Goal: Task Accomplishment & Management: Use online tool/utility

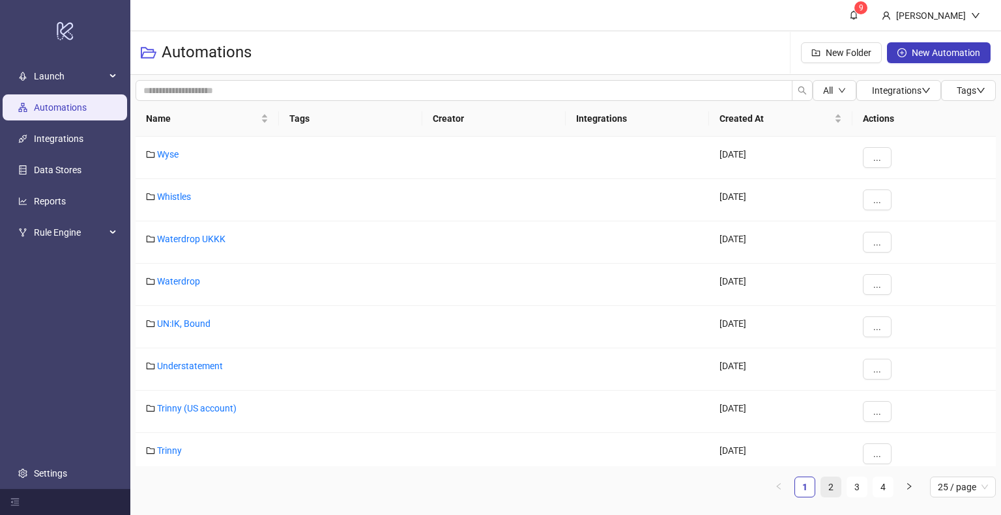
click at [829, 486] on link "2" at bounding box center [831, 488] width 20 height 20
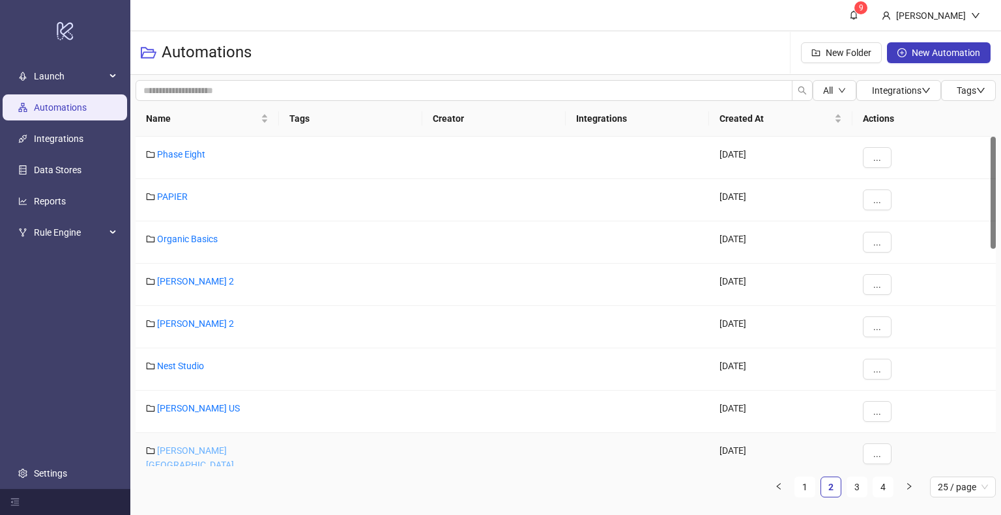
click at [192, 450] on link "[PERSON_NAME] [GEOGRAPHIC_DATA]" at bounding box center [190, 458] width 88 height 25
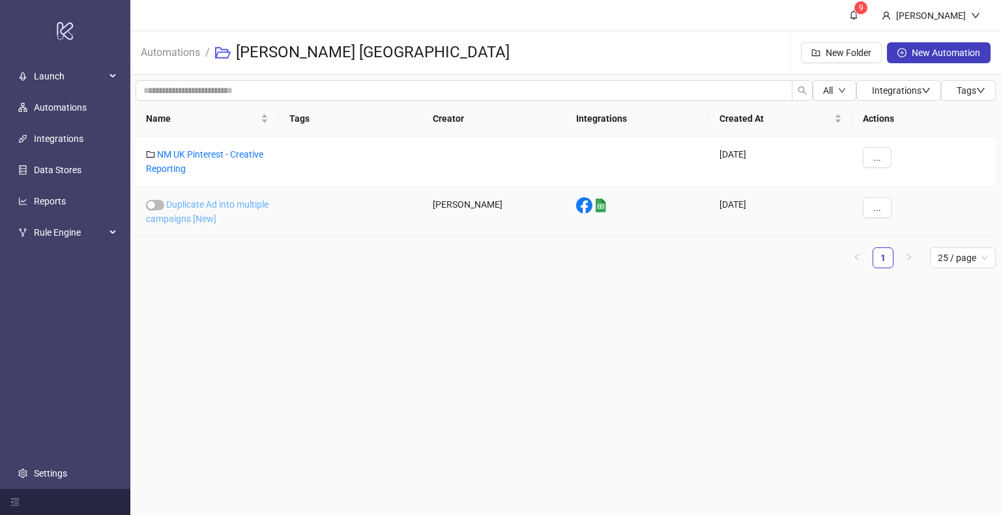
click at [186, 205] on link "Duplicate Ad into multiple campaigns [New]" at bounding box center [207, 211] width 123 height 25
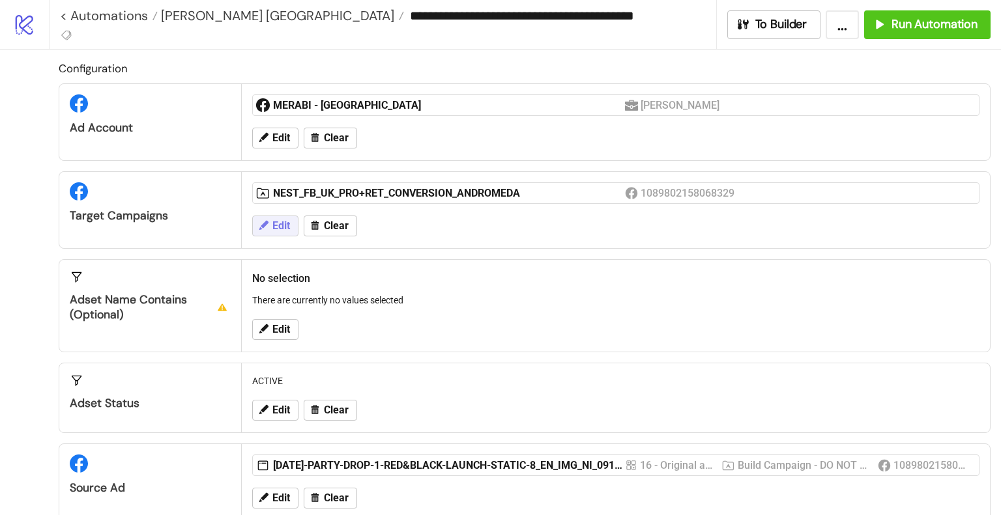
click at [279, 224] on span "Edit" at bounding box center [281, 226] width 18 height 12
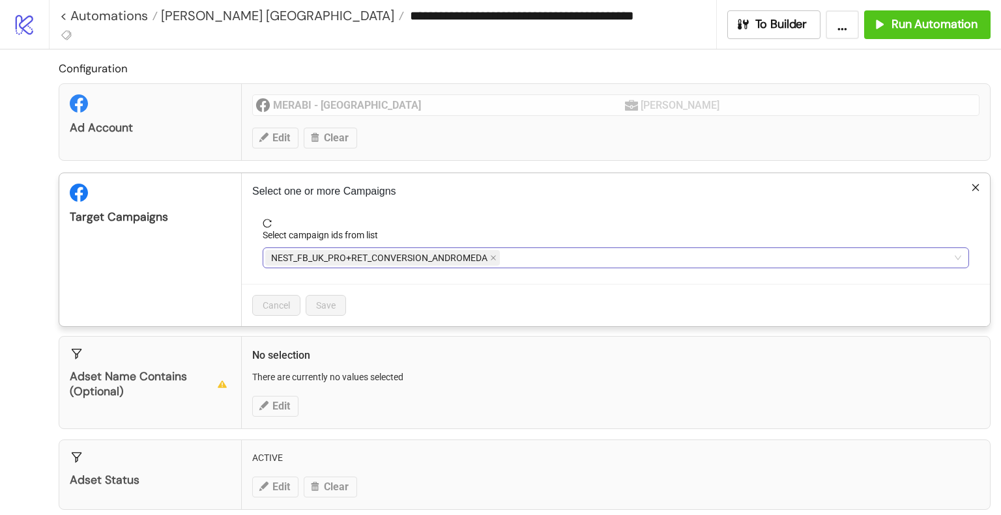
click at [563, 259] on div "NEST_FB_UK_PRO+RET_CONVERSION_ANDROMEDA" at bounding box center [608, 258] width 687 height 18
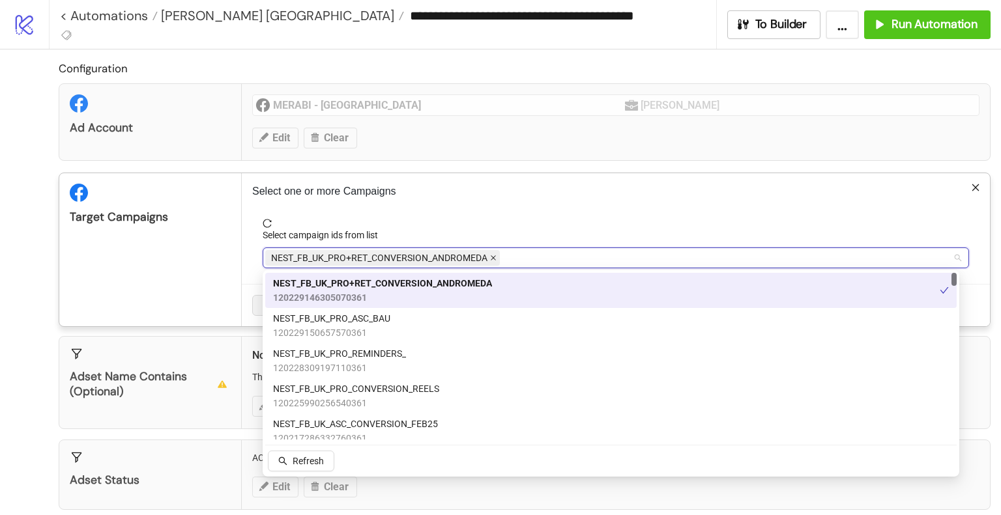
click at [493, 256] on icon "close" at bounding box center [493, 258] width 7 height 7
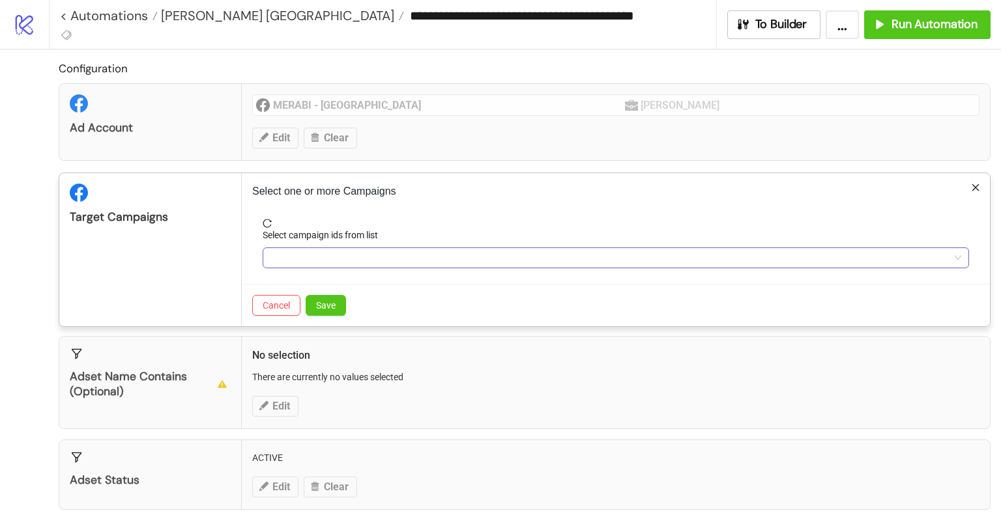
click at [344, 259] on div at bounding box center [608, 258] width 687 height 18
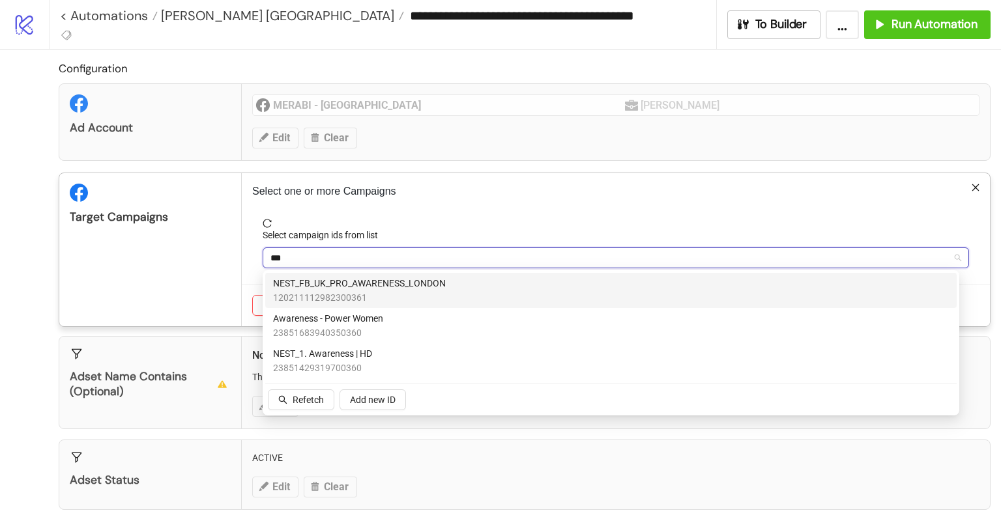
click at [388, 293] on span "120211112982300361" at bounding box center [359, 298] width 173 height 14
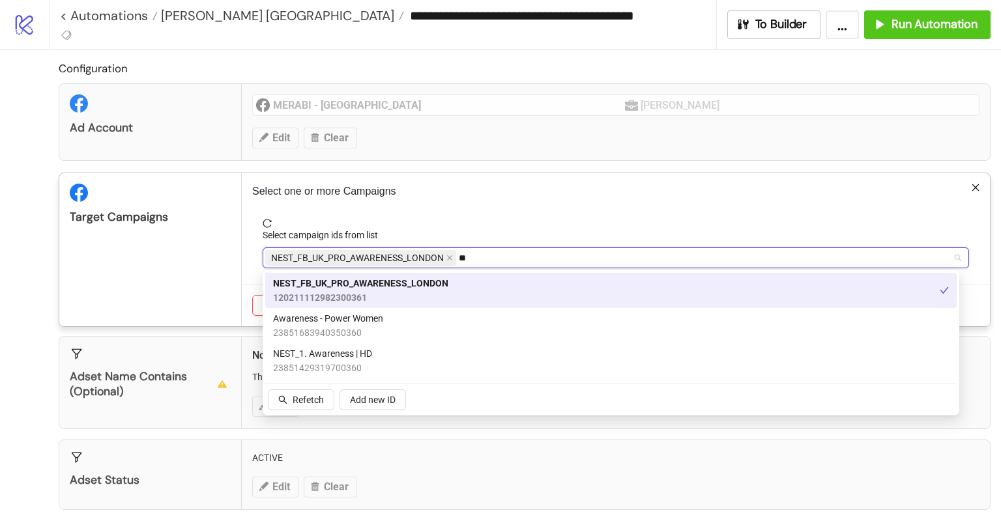
type input "*"
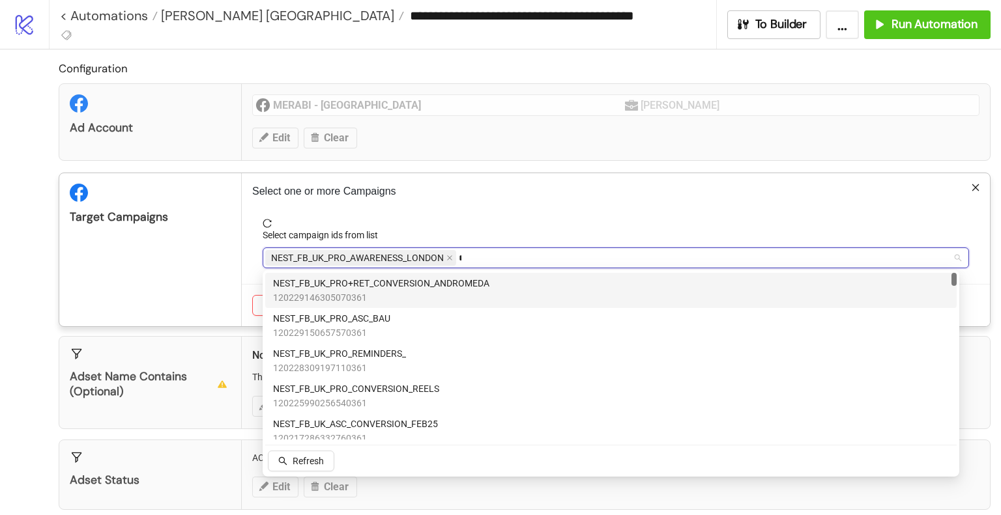
type input "****"
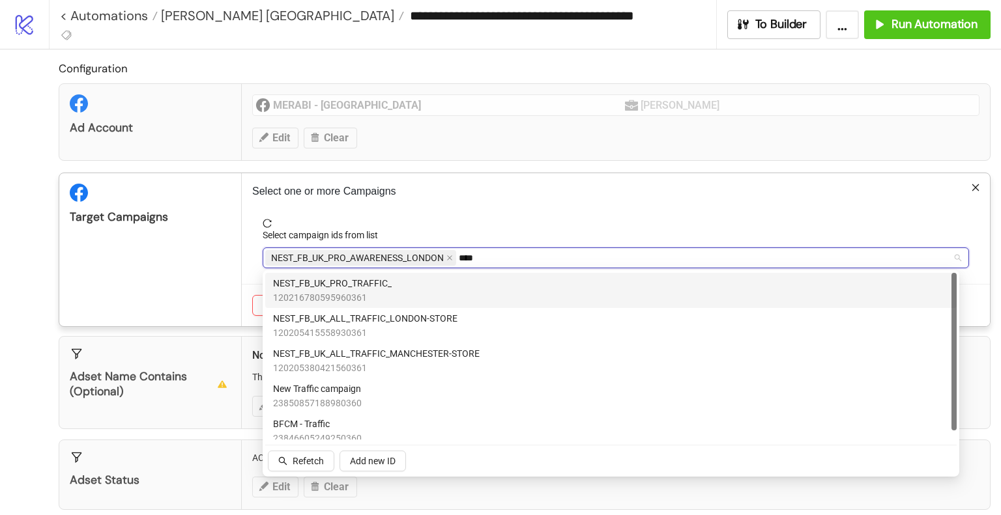
click at [386, 291] on span "120216780595960361" at bounding box center [332, 298] width 119 height 14
click at [179, 270] on div "Target Campaigns" at bounding box center [150, 249] width 182 height 153
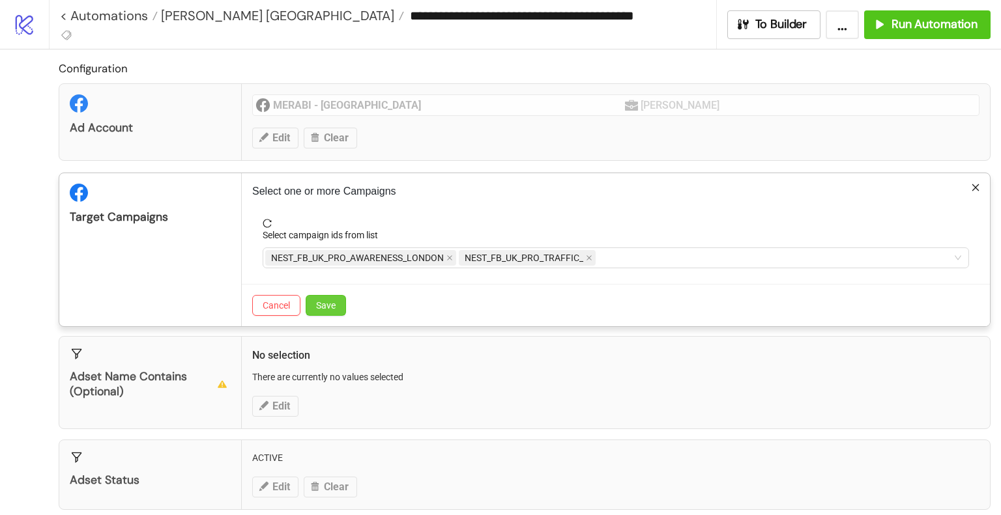
click at [339, 304] on button "Save" at bounding box center [326, 305] width 40 height 21
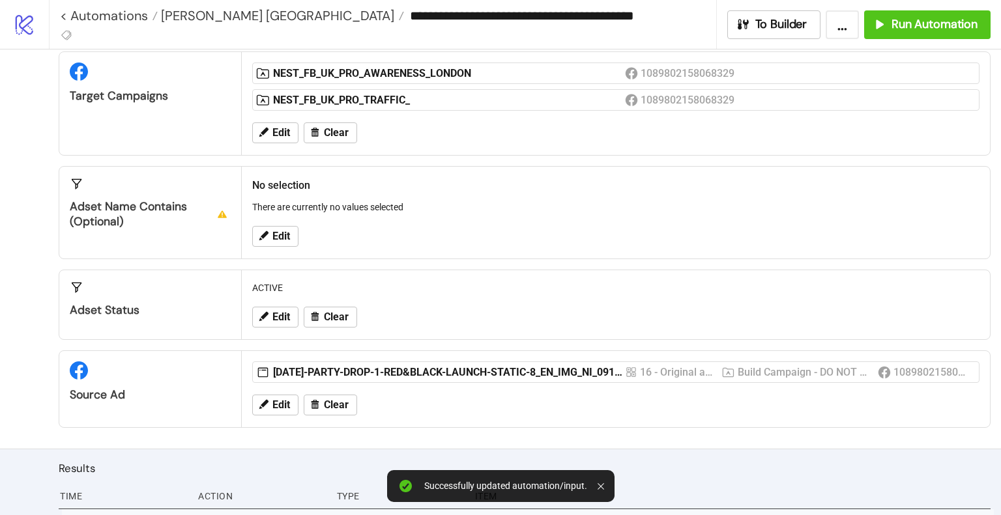
scroll to position [261, 0]
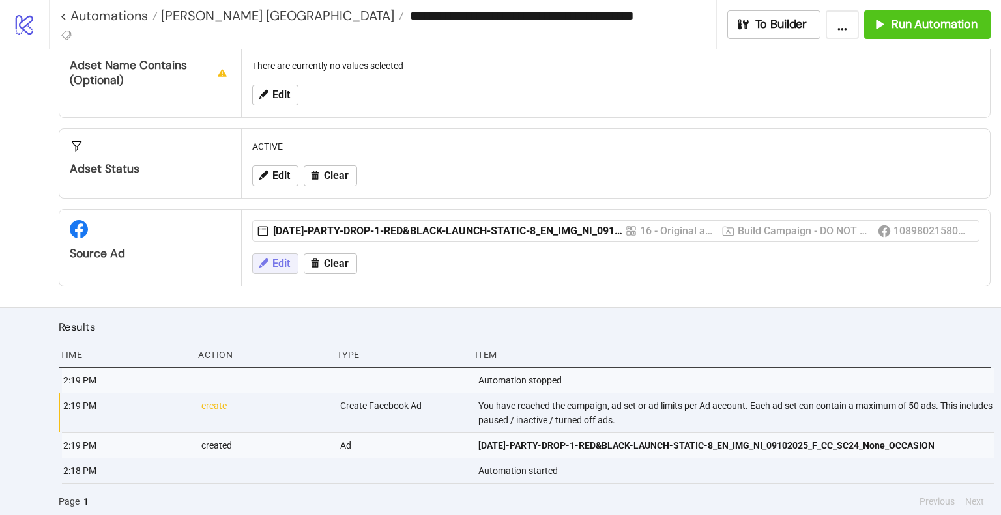
click at [282, 259] on span "Edit" at bounding box center [281, 264] width 18 height 12
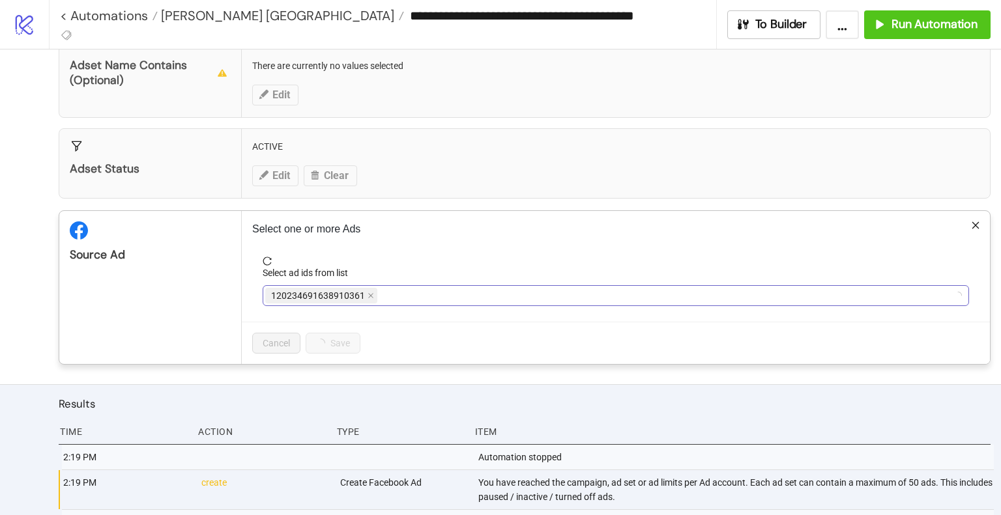
click at [412, 294] on div "120234691638910361" at bounding box center [608, 296] width 687 height 18
click at [719, 293] on icon "close" at bounding box center [718, 296] width 7 height 7
click at [722, 294] on div at bounding box center [608, 296] width 687 height 18
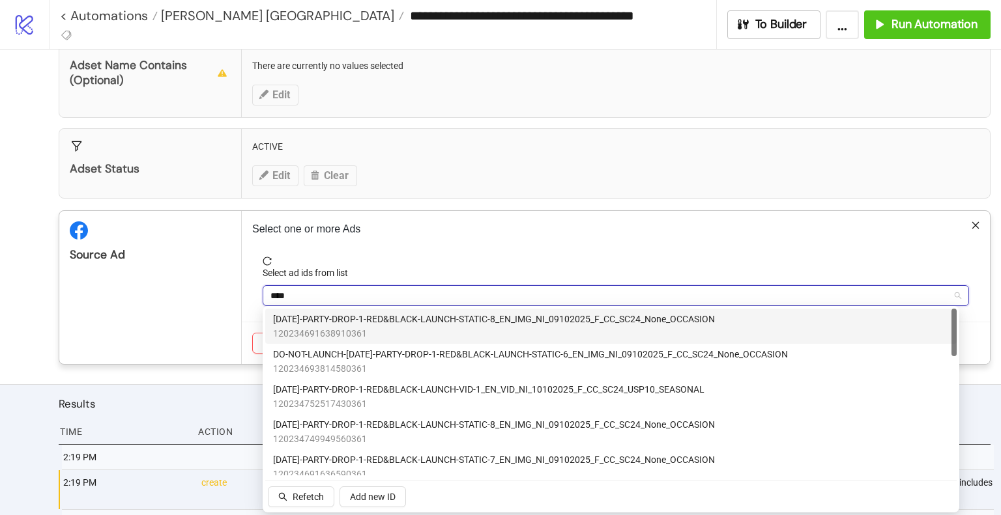
type input "*****"
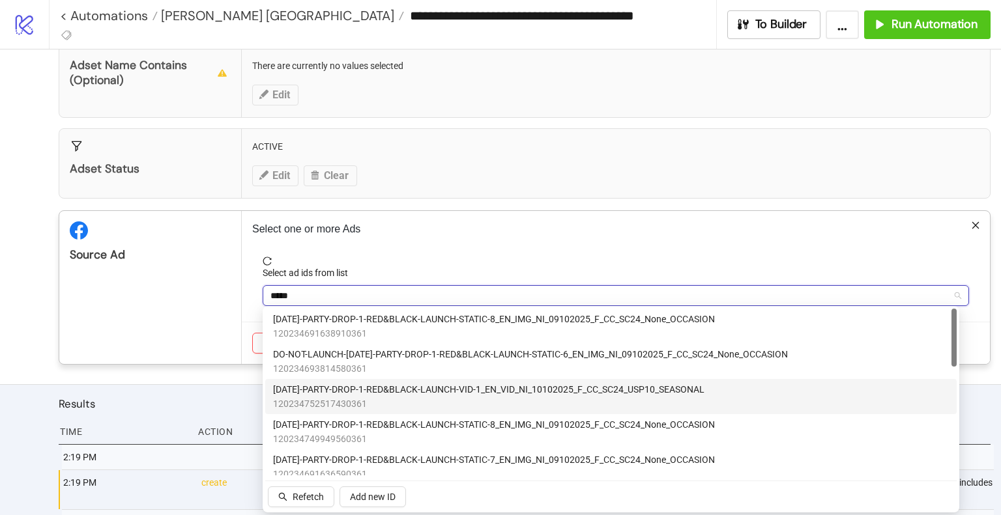
click at [618, 388] on span "[DATE]-PARTY-DROP-1-RED&BLACK-LAUNCH-VID-1_EN_VID_NI_10102025_F_CC_SC24_USP10_S…" at bounding box center [488, 390] width 431 height 14
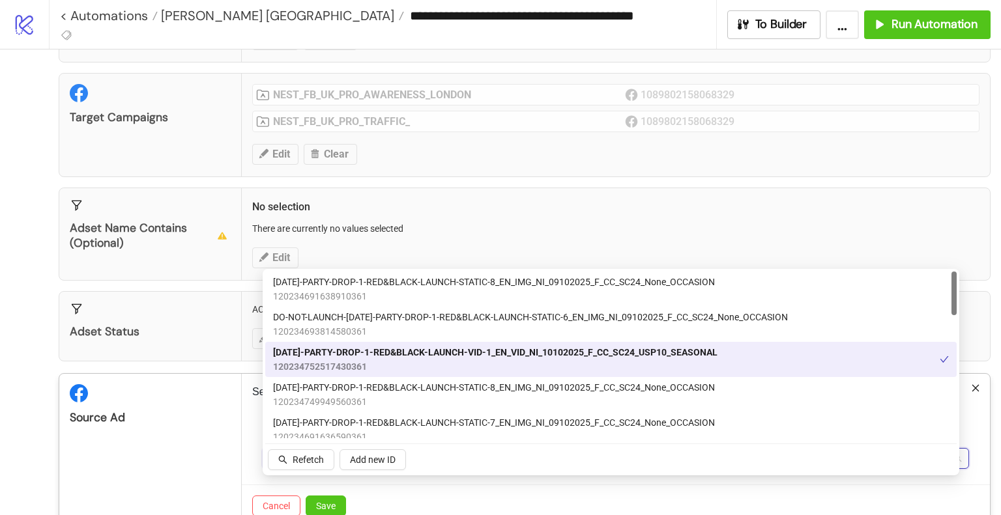
scroll to position [66, 0]
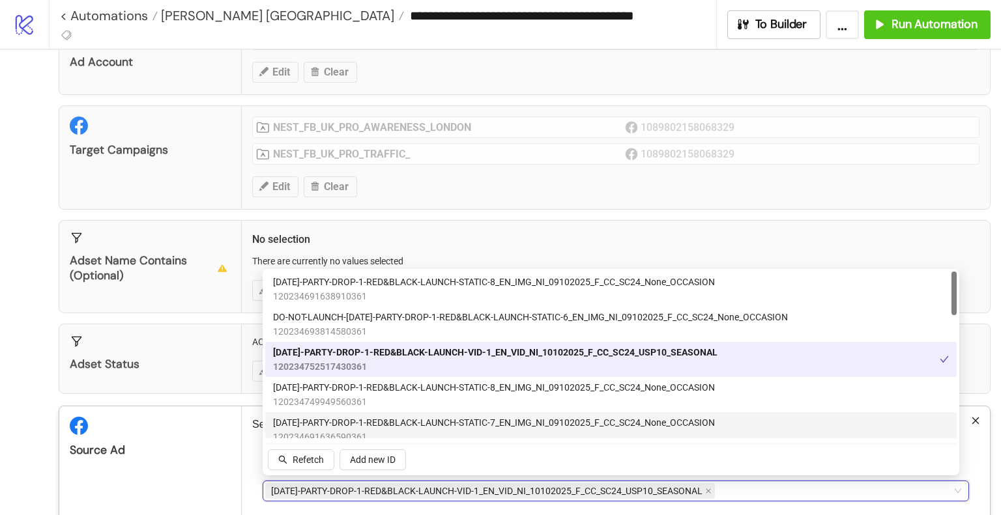
click at [199, 459] on div "Source Ad" at bounding box center [150, 483] width 182 height 153
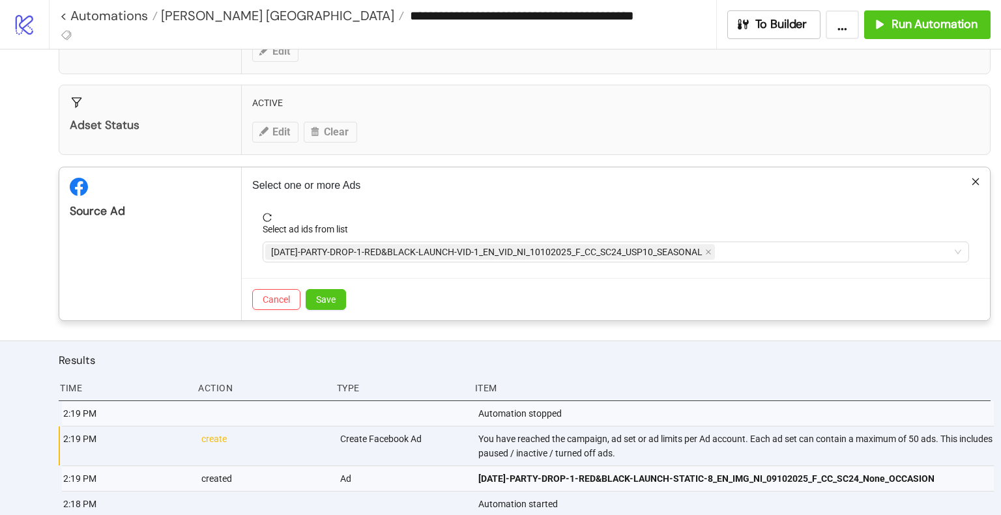
scroll to position [326, 0]
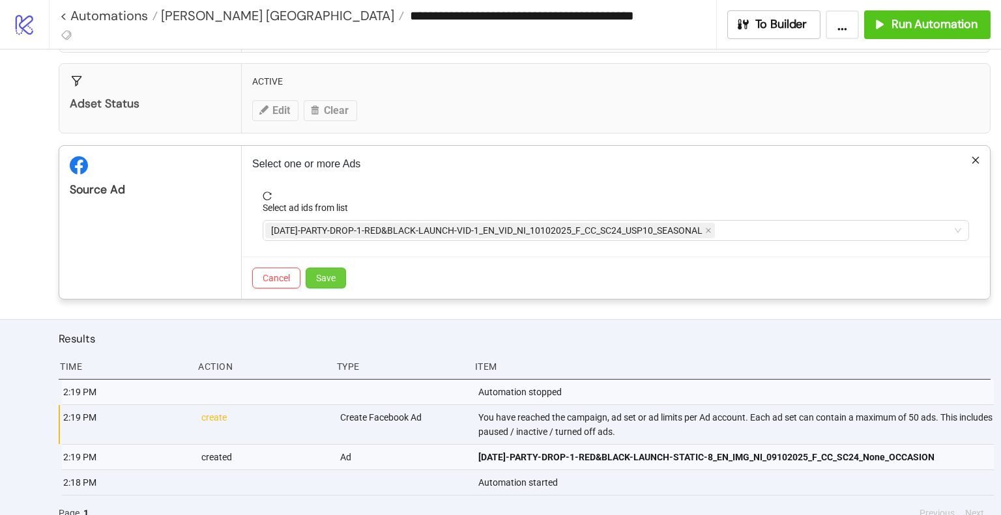
click at [331, 280] on span "Save" at bounding box center [326, 278] width 20 height 10
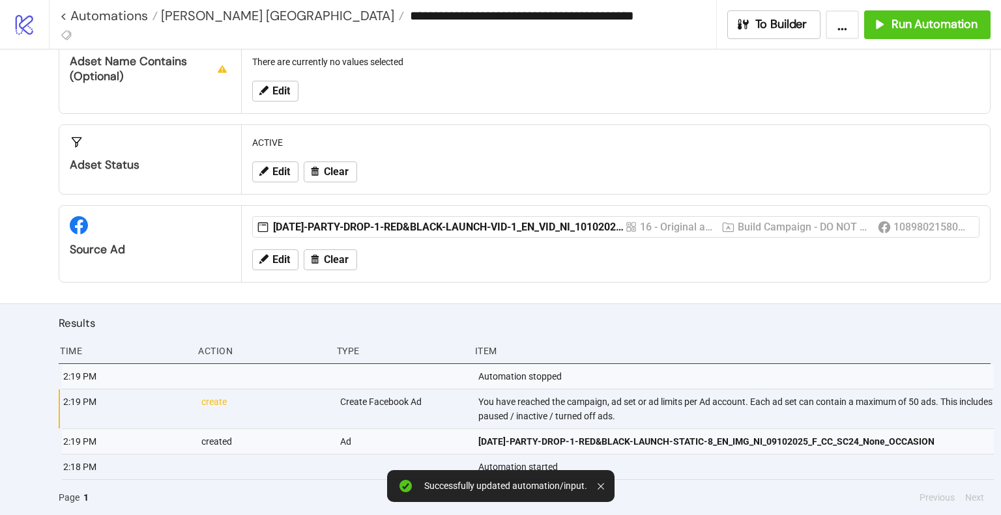
scroll to position [261, 0]
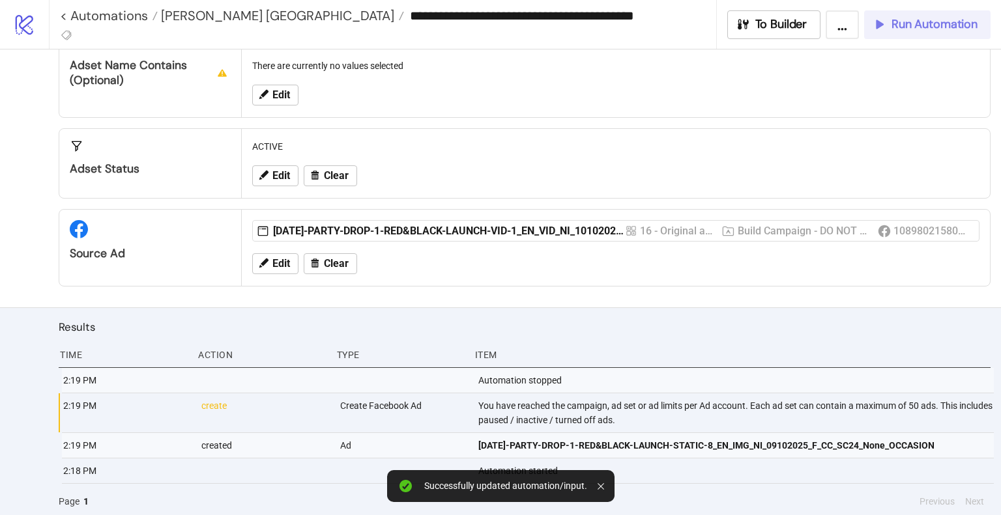
click at [894, 25] on span "Run Automation" at bounding box center [934, 24] width 86 height 15
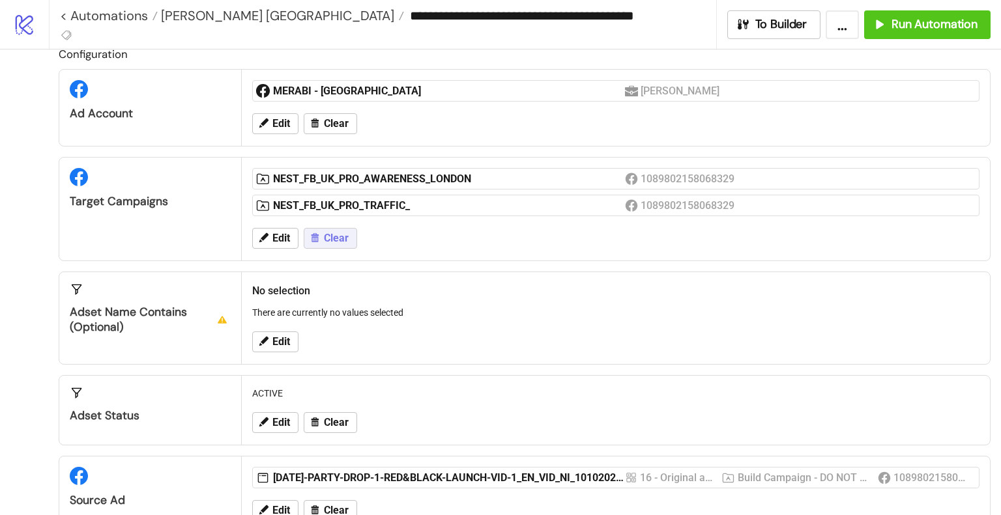
scroll to position [0, 0]
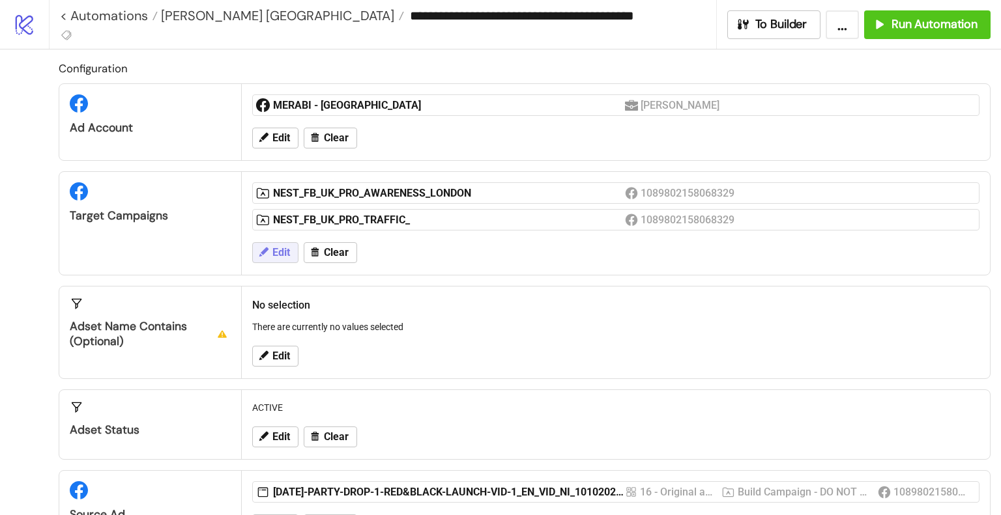
click at [280, 250] on span "Edit" at bounding box center [281, 253] width 18 height 12
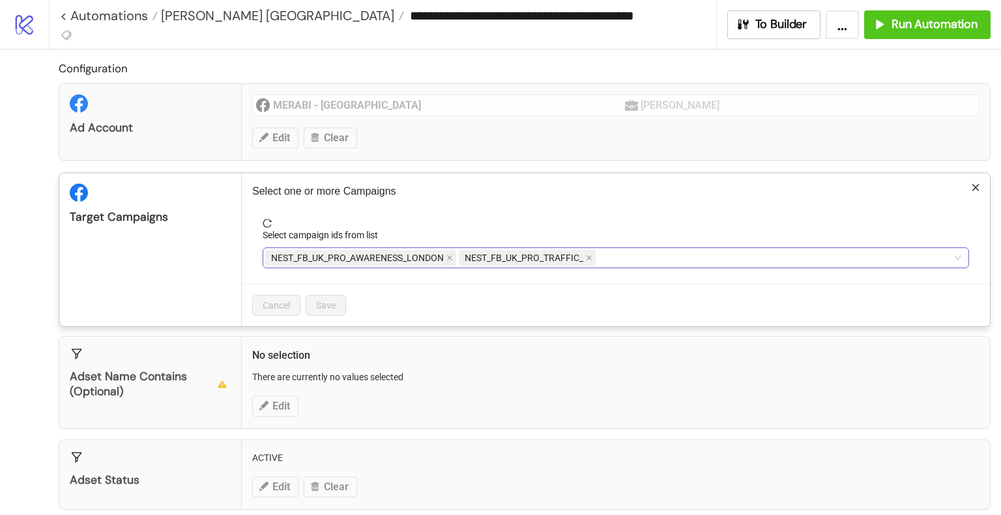
click at [550, 254] on span "NEST_FB_UK_PRO_TRAFFIC_" at bounding box center [524, 258] width 119 height 14
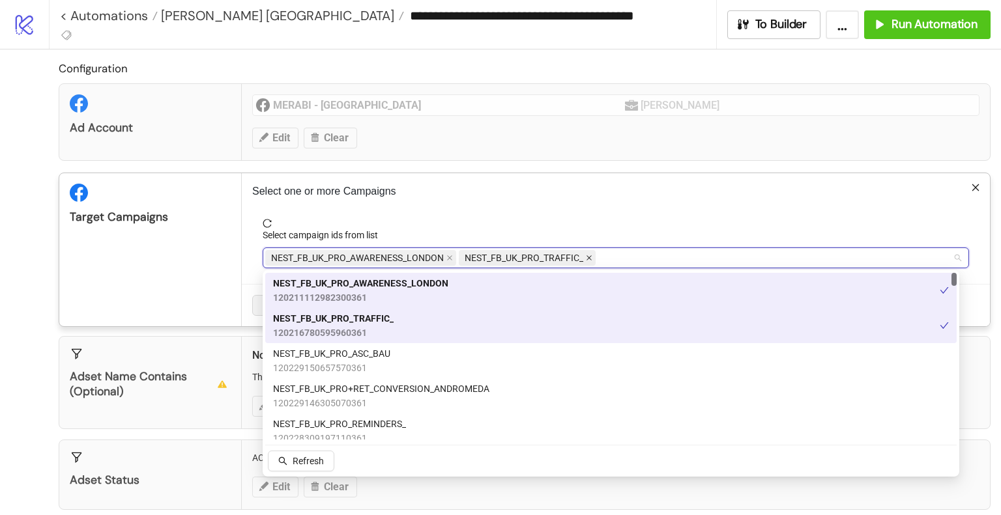
click at [586, 257] on icon "close" at bounding box center [589, 258] width 7 height 7
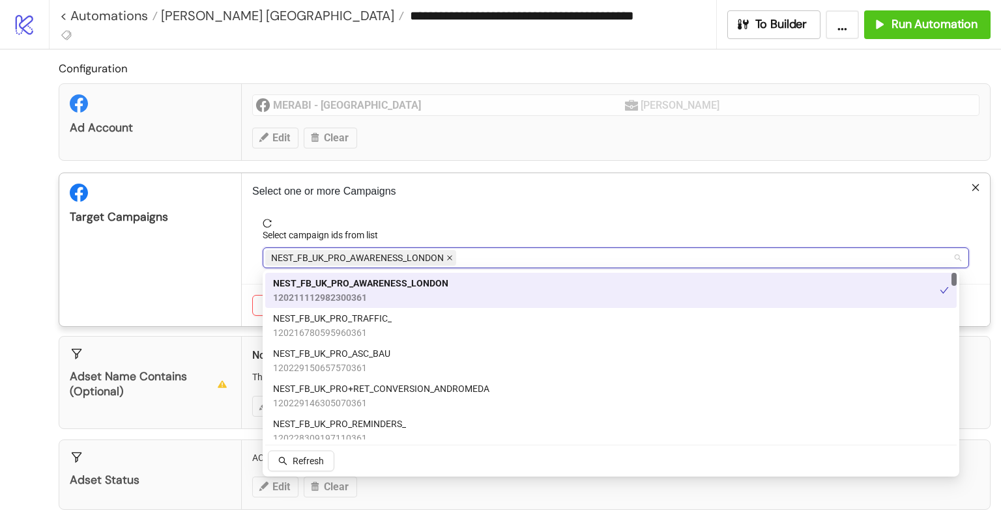
click at [446, 256] on icon "close" at bounding box center [449, 258] width 7 height 7
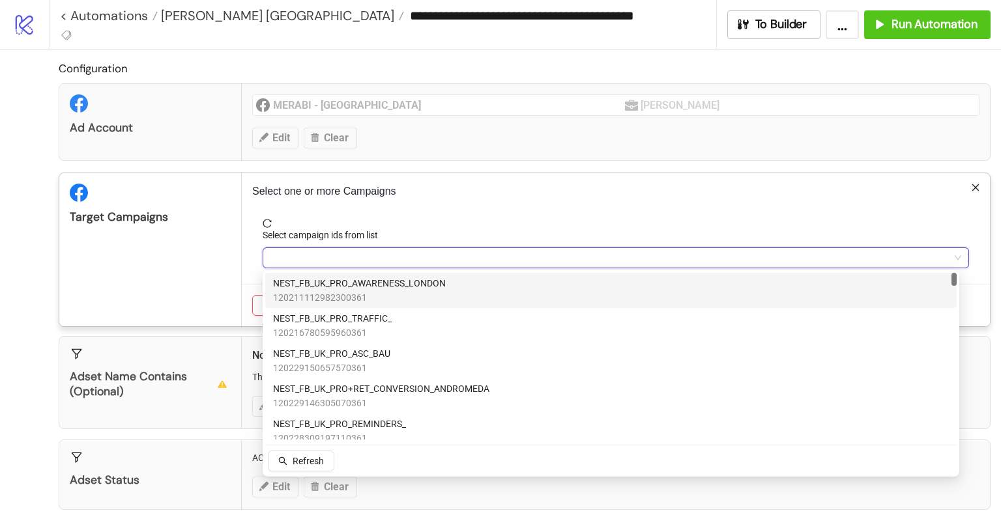
click at [459, 261] on div at bounding box center [608, 258] width 687 height 18
type input "***"
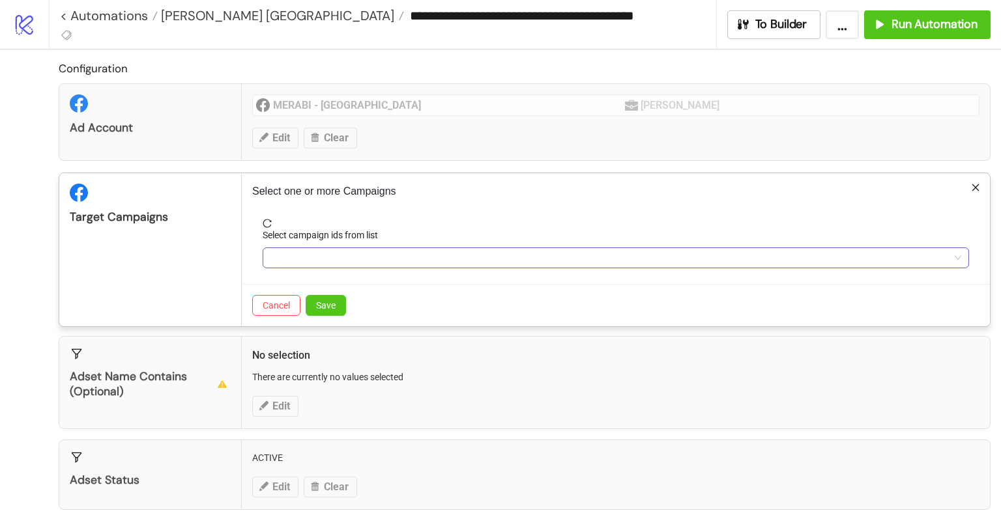
click at [385, 257] on div at bounding box center [608, 258] width 687 height 18
type input "***"
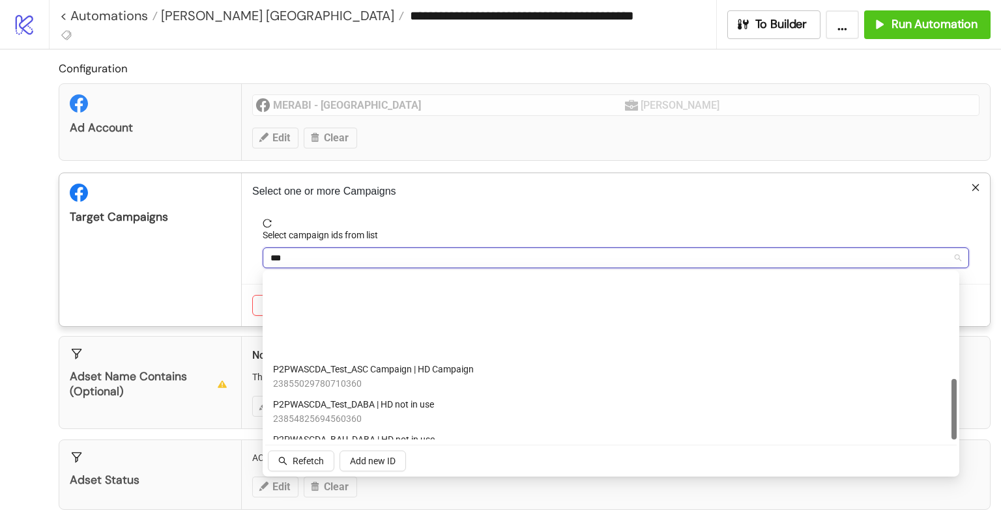
scroll to position [291, 0]
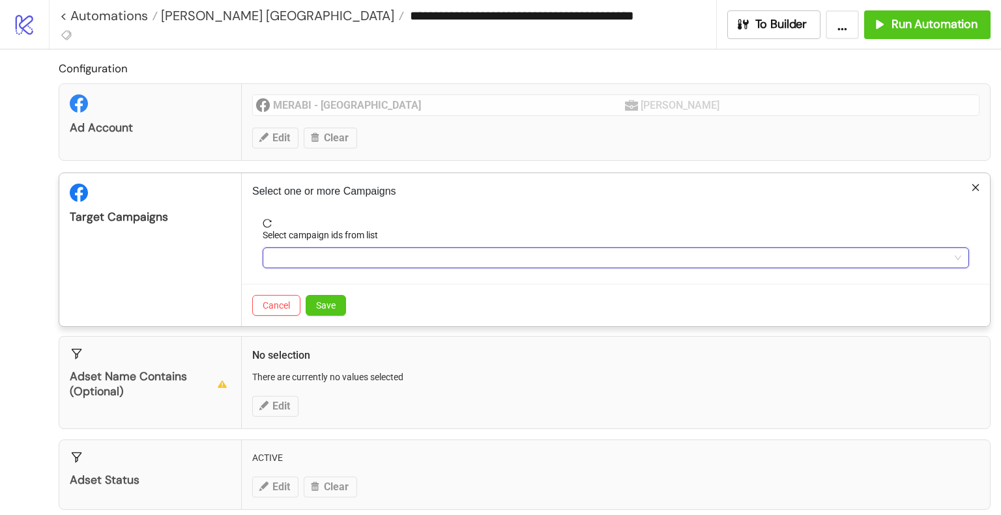
drag, startPoint x: 303, startPoint y: 261, endPoint x: 242, endPoint y: 260, distance: 60.6
click at [242, 260] on div "Select one or more Campaigns Select campaign ids from list Cancel Save" at bounding box center [616, 249] width 748 height 153
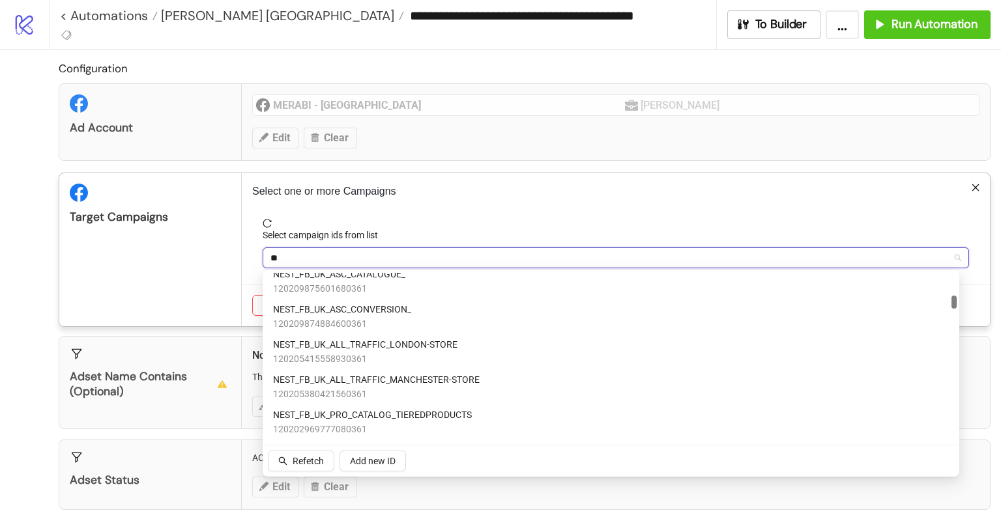
scroll to position [0, 0]
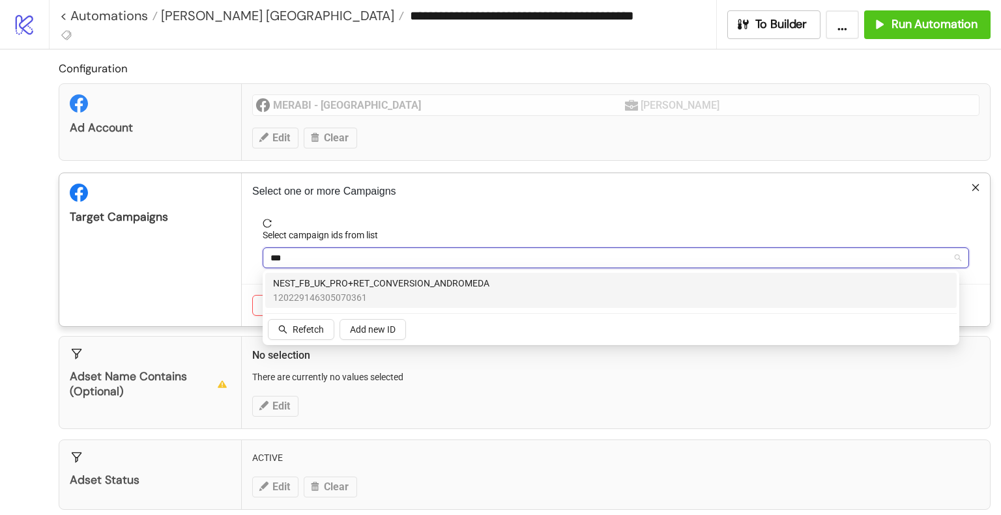
click at [393, 295] on span "120229146305070361" at bounding box center [381, 298] width 216 height 14
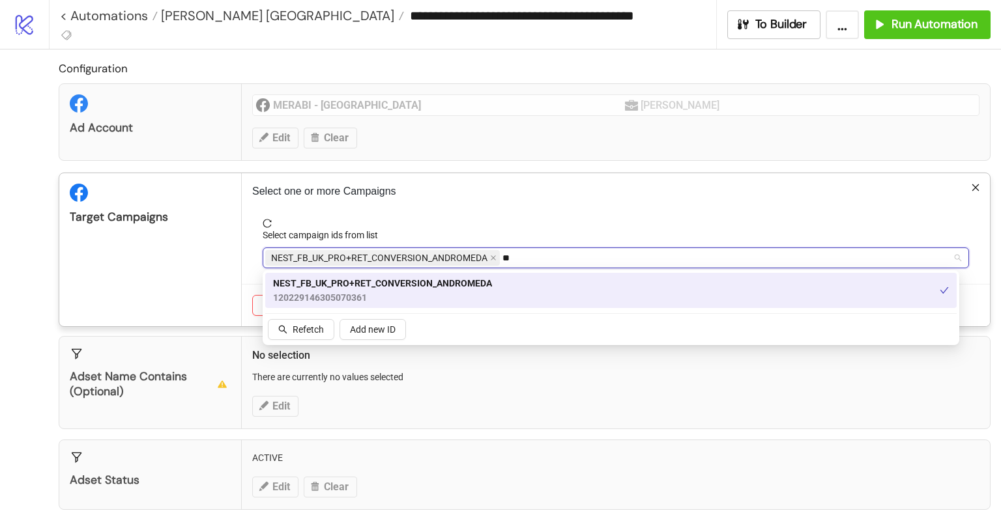
type input "*"
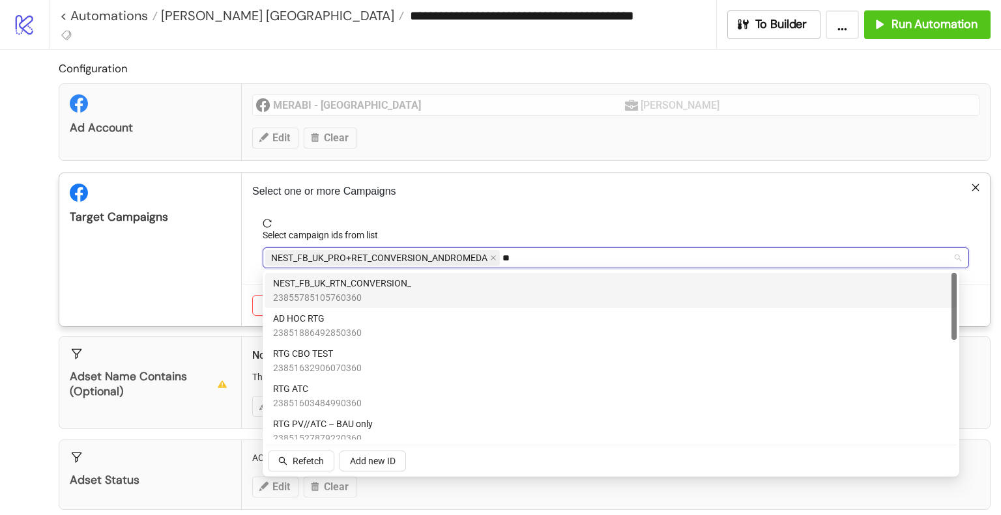
type input "***"
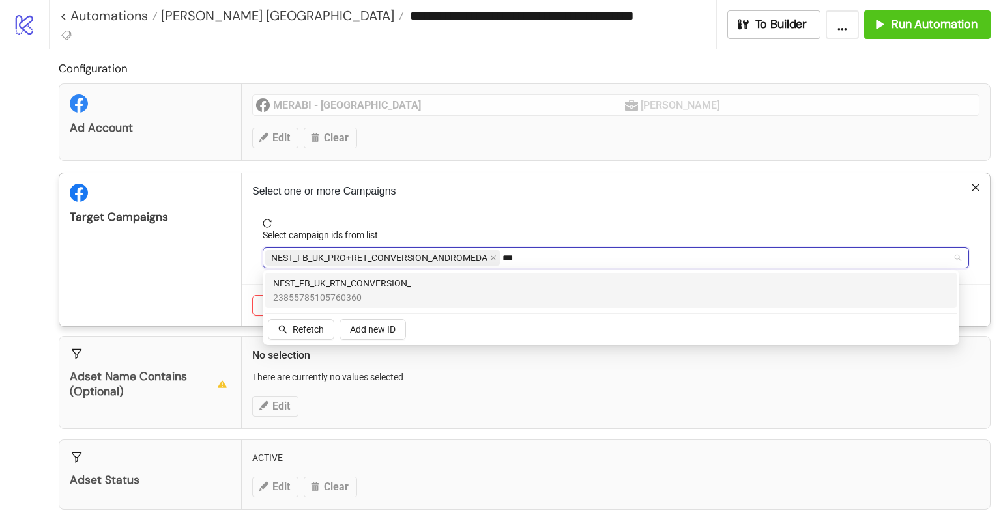
click at [370, 291] on span "23855785105760360" at bounding box center [342, 298] width 138 height 14
click at [215, 279] on div "Target Campaigns" at bounding box center [150, 249] width 182 height 153
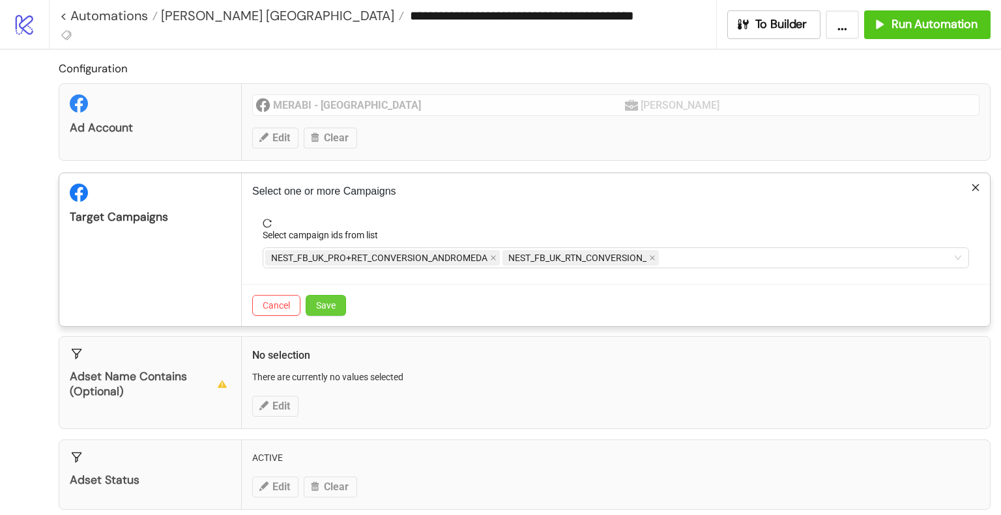
click at [335, 301] on span "Save" at bounding box center [326, 305] width 20 height 10
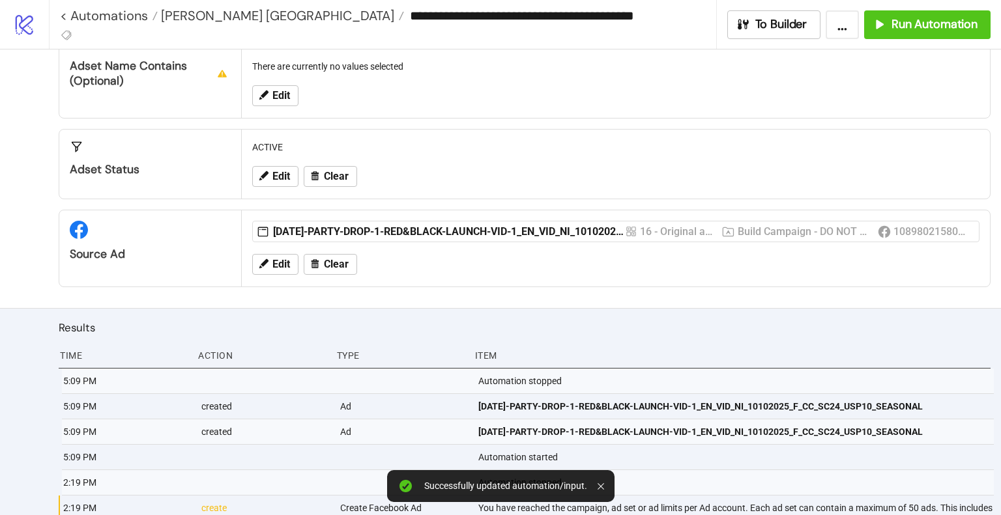
scroll to position [326, 0]
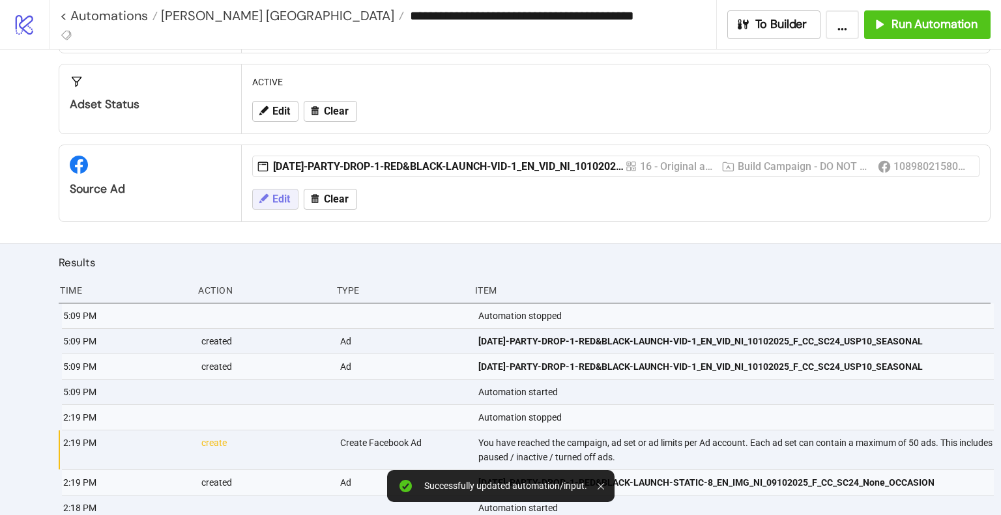
click at [276, 195] on span "Edit" at bounding box center [281, 200] width 18 height 12
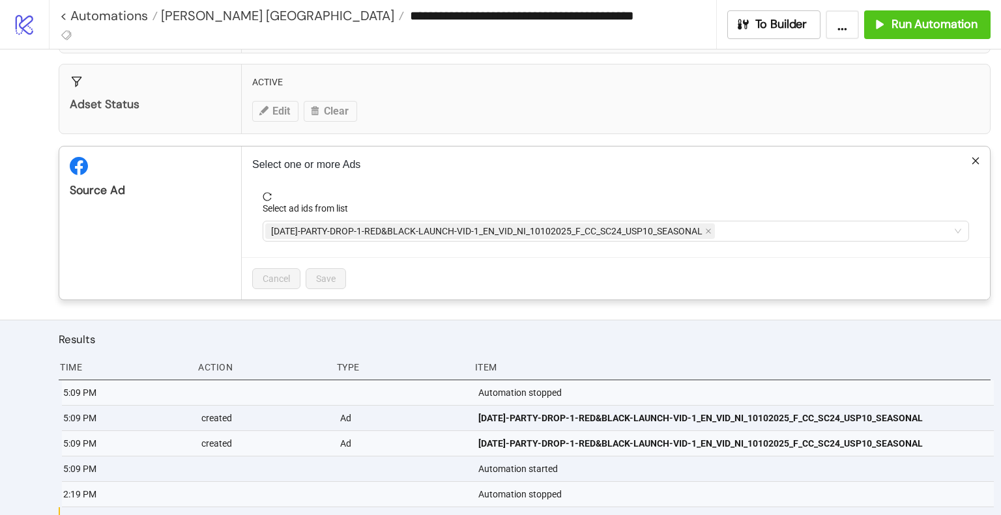
click at [771, 218] on div "Select ad ids from list" at bounding box center [616, 211] width 706 height 20
click at [790, 229] on div "[DATE]-PARTY-DROP-1-RED&BLACK-LAUNCH-VID-1_EN_VID_NI_10102025_F_CC_SC24_USP10_S…" at bounding box center [608, 231] width 687 height 18
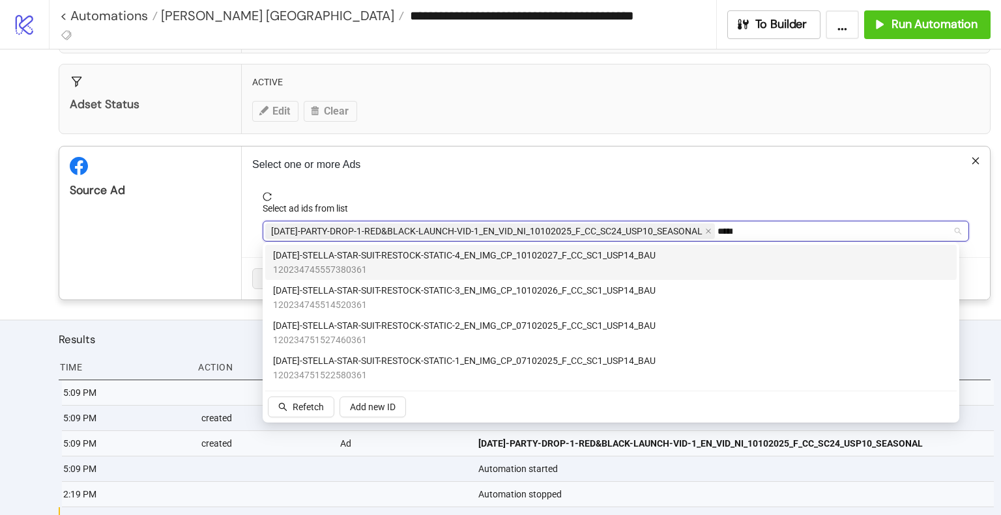
type input "******"
click at [563, 265] on span "120234745557380361" at bounding box center [464, 270] width 383 height 14
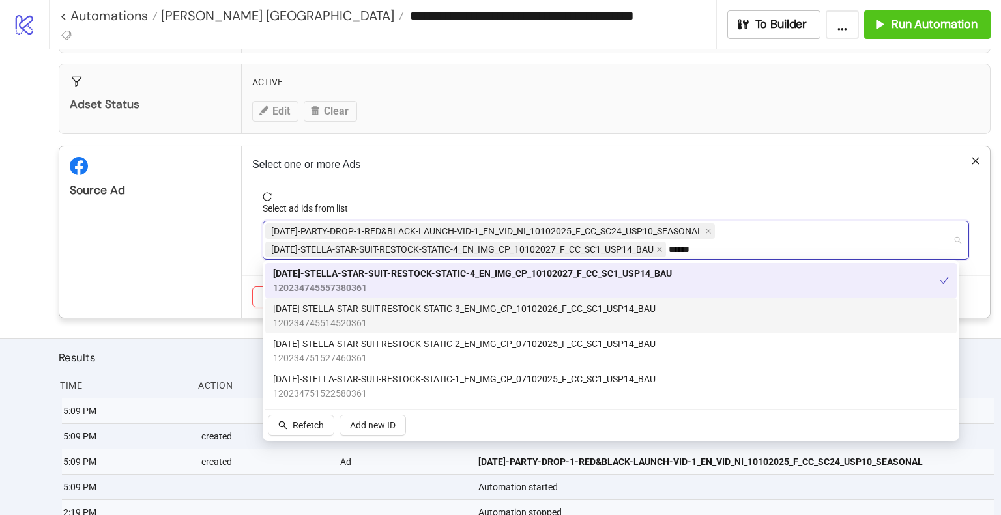
click at [533, 319] on span "120234745514520361" at bounding box center [464, 323] width 383 height 14
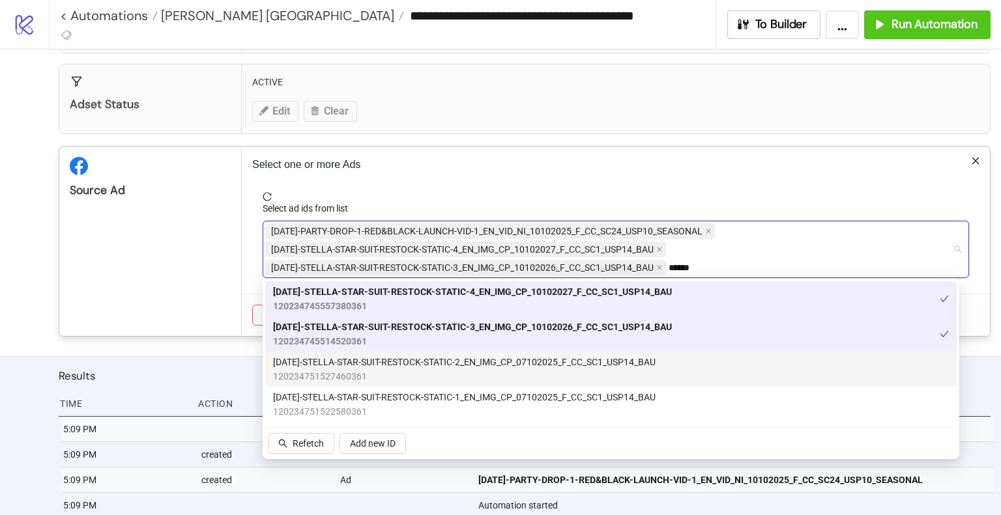
click at [484, 354] on div "[DATE]-STELLA-STAR-SUIT-RESTOCK-STATIC-2_EN_IMG_CP_07102025_F_CC_SC1_USP14_BAU …" at bounding box center [610, 369] width 691 height 35
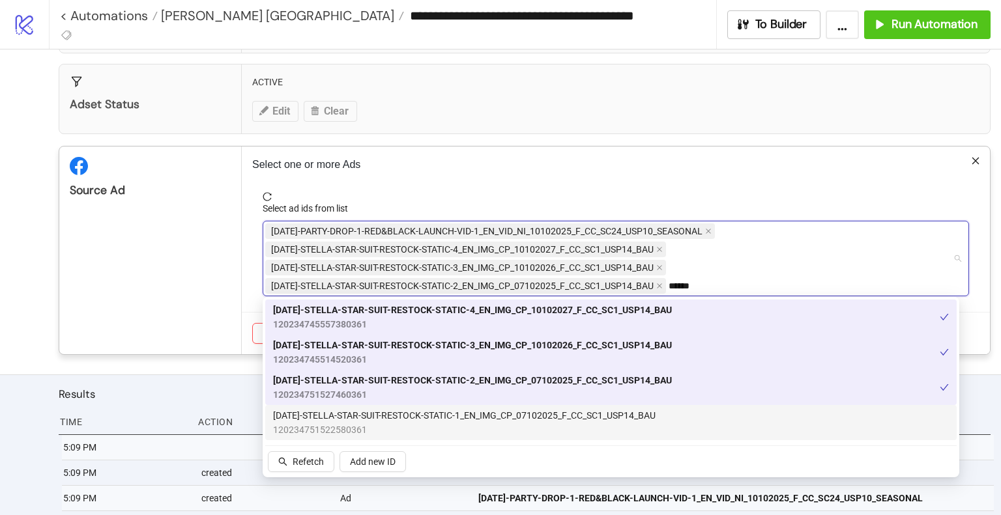
click at [464, 420] on span "[DATE]-STELLA-STAR-SUIT-RESTOCK-STATIC-1_EN_IMG_CP_07102025_F_CC_SC1_USP14_BAU" at bounding box center [464, 416] width 383 height 14
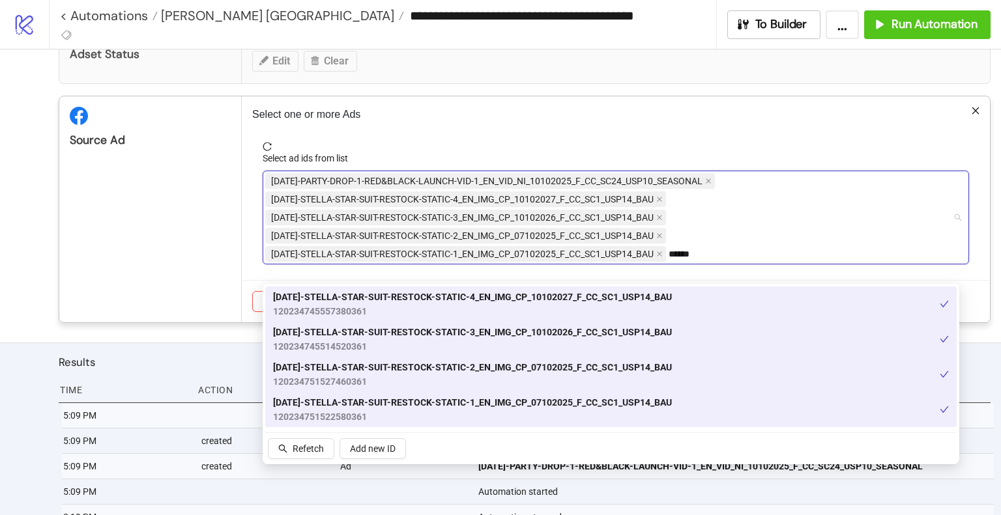
scroll to position [391, 0]
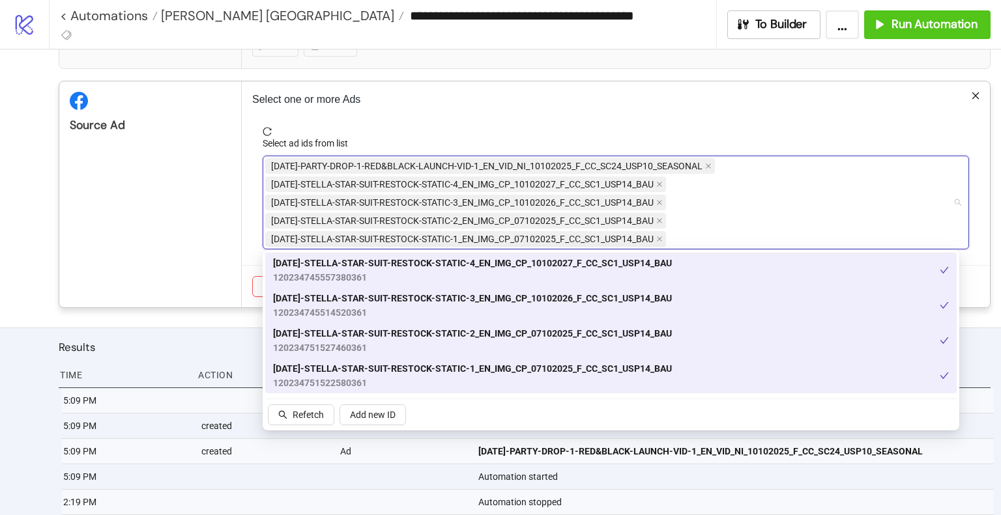
click at [711, 237] on div "[DATE]-PARTY-DROP-1-RED&BLACK-LAUNCH-VID-1_EN_VID_NI_10102025_F_CC_SC24_USP10_S…" at bounding box center [608, 202] width 687 height 91
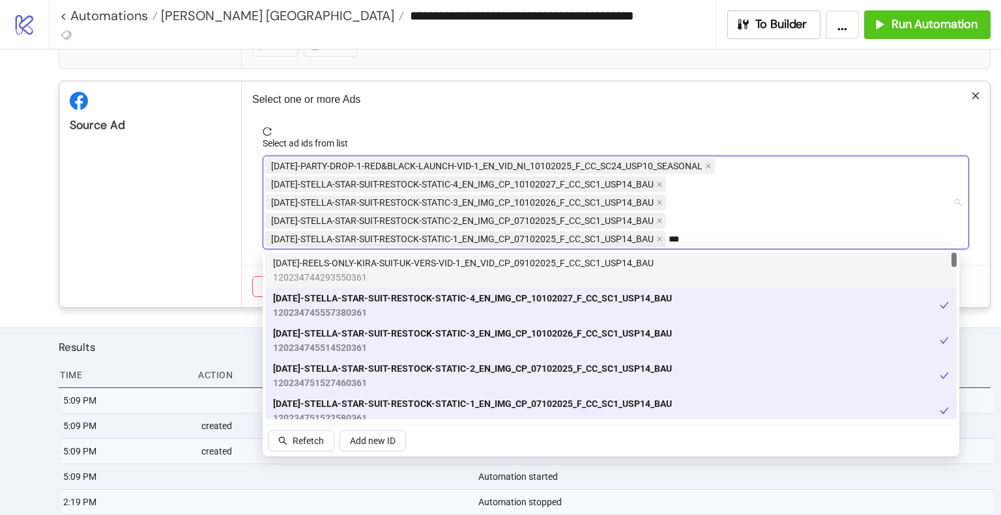
type input "****"
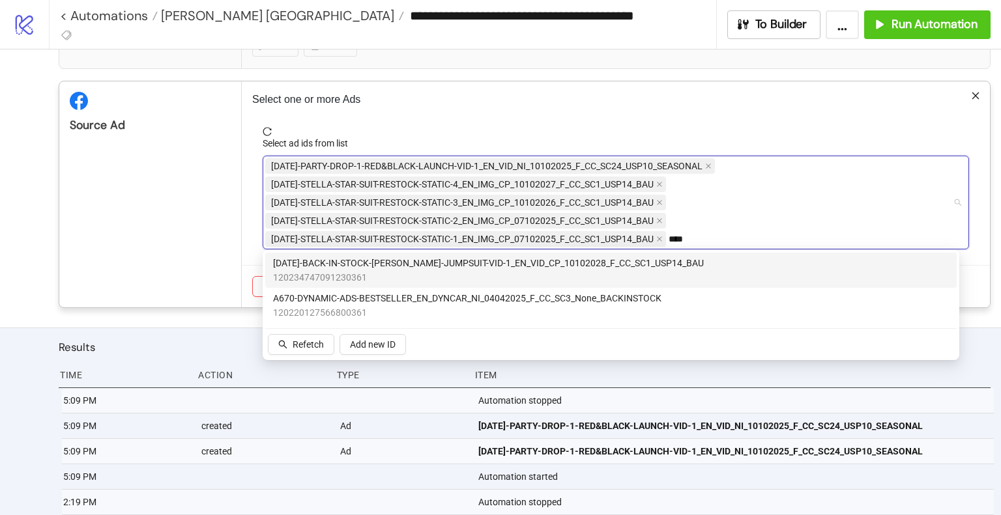
click at [458, 278] on span "120234747091230361" at bounding box center [488, 277] width 431 height 14
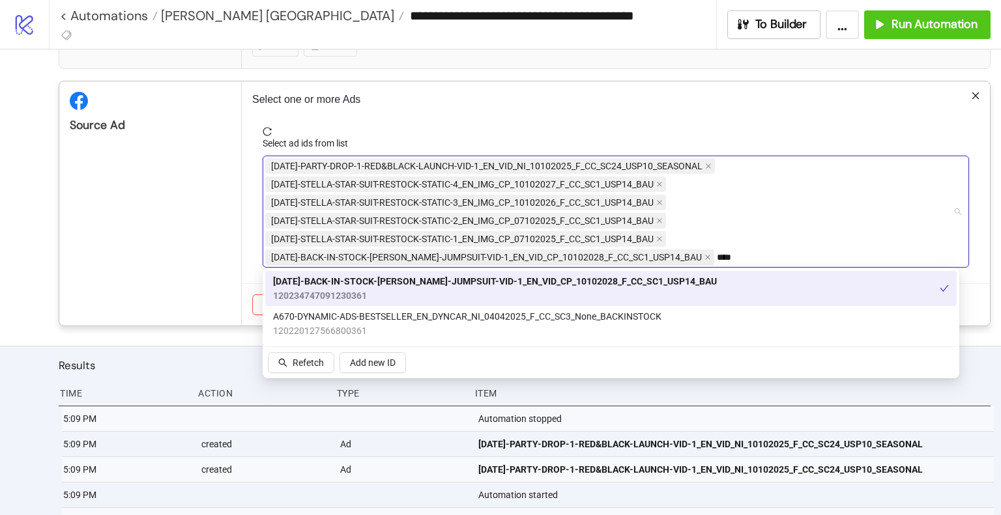
click at [172, 218] on div "Source Ad" at bounding box center [150, 203] width 182 height 244
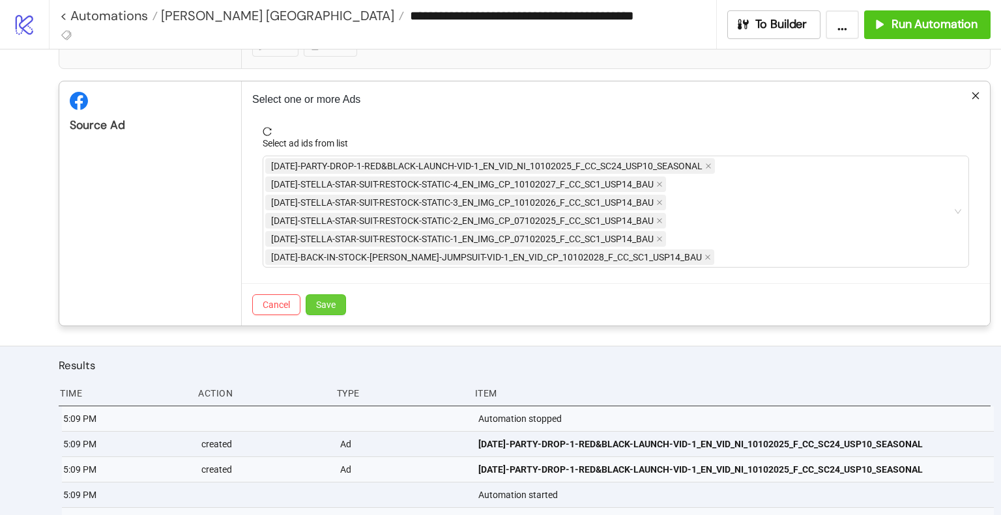
click at [335, 306] on span "Save" at bounding box center [326, 305] width 20 height 10
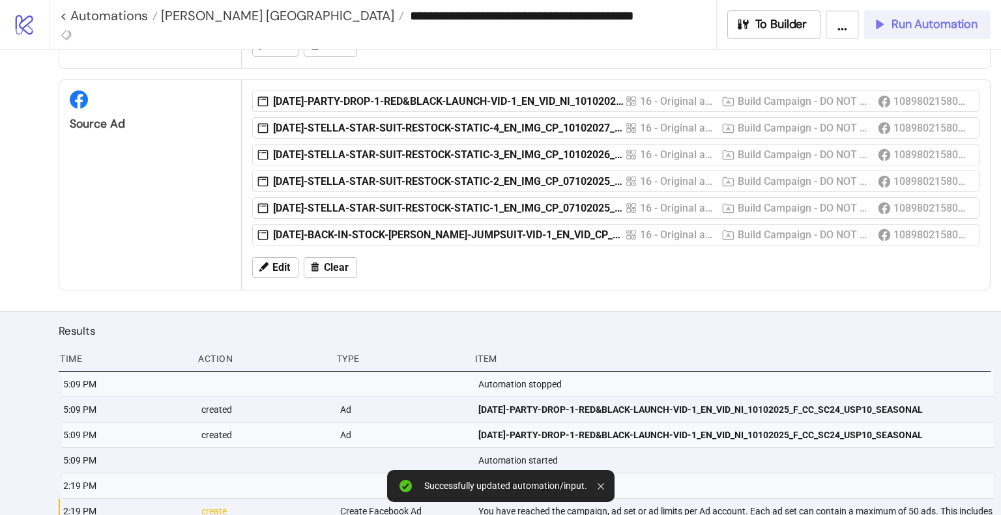
click at [923, 28] on span "Run Automation" at bounding box center [934, 24] width 86 height 15
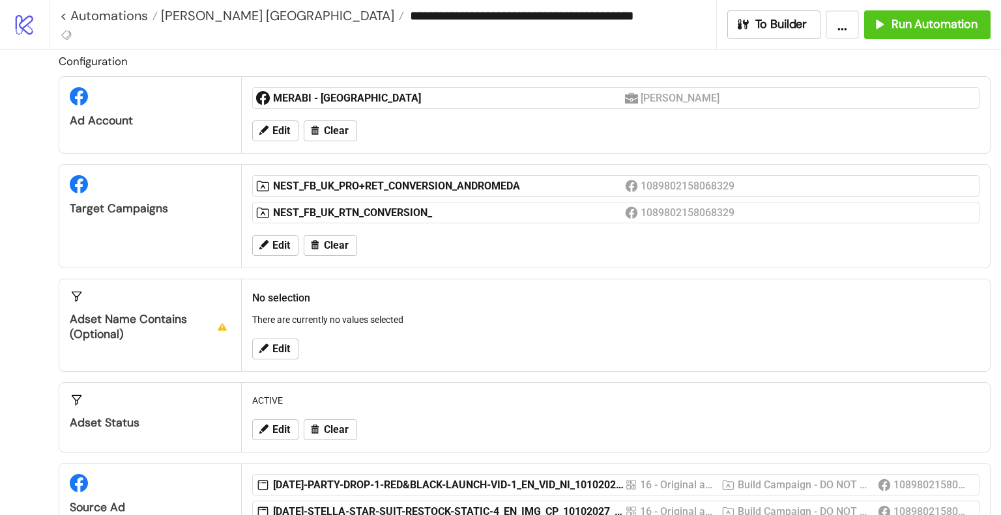
scroll to position [0, 0]
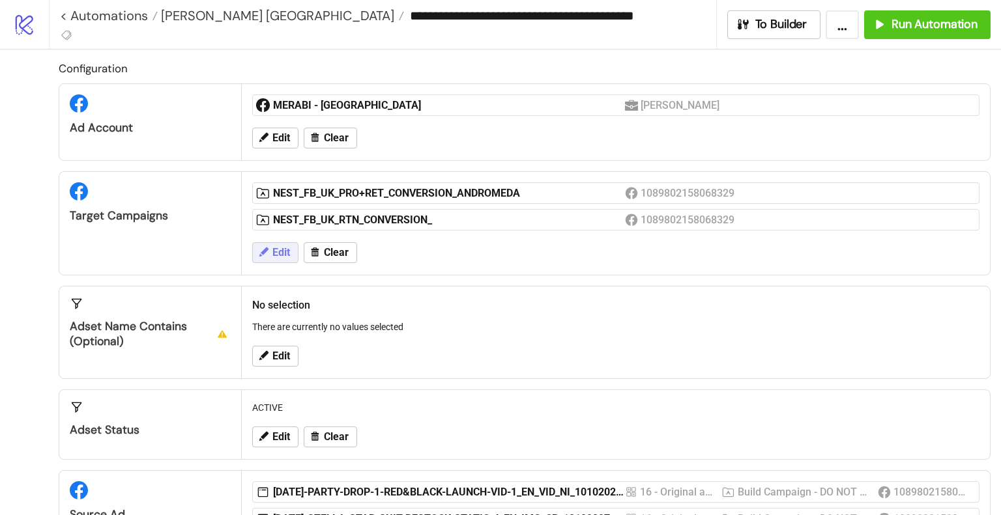
click at [285, 252] on span "Edit" at bounding box center [281, 253] width 18 height 12
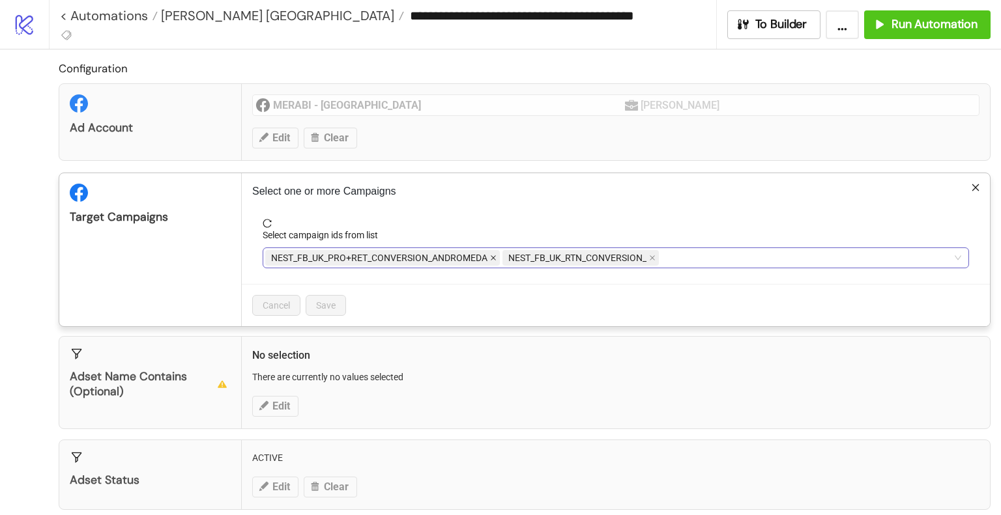
click at [491, 257] on icon "close" at bounding box center [493, 258] width 7 height 7
click at [335, 304] on span "Save" at bounding box center [326, 305] width 20 height 10
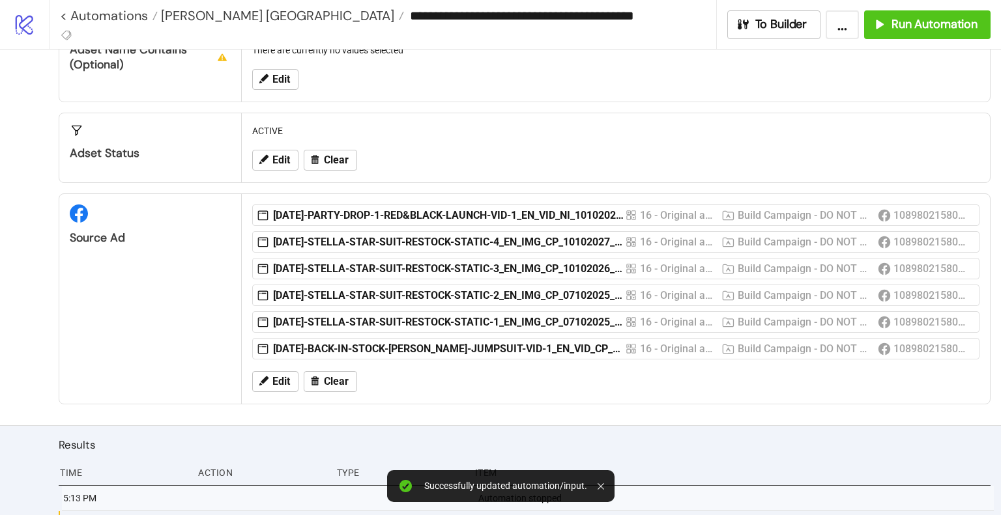
scroll to position [261, 0]
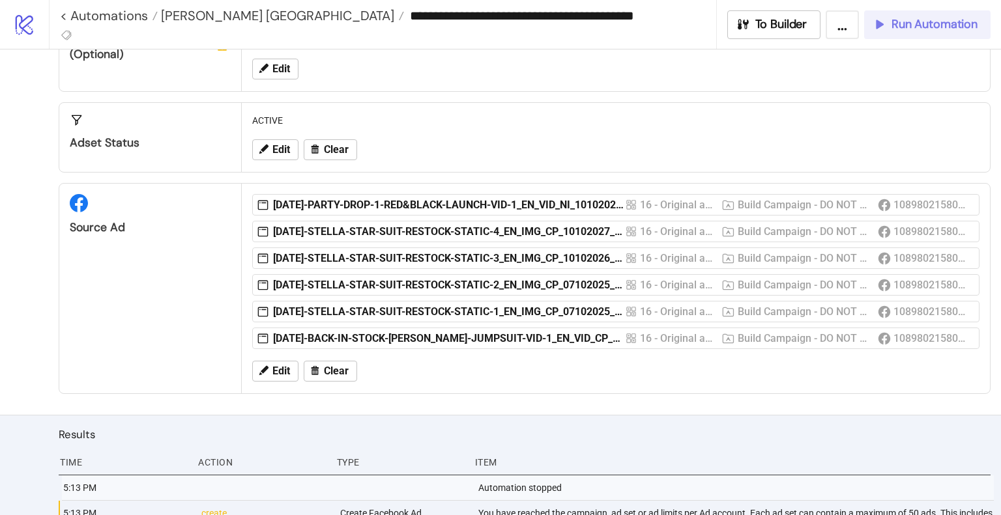
click at [889, 22] on div "Run Automation" at bounding box center [925, 24] width 106 height 15
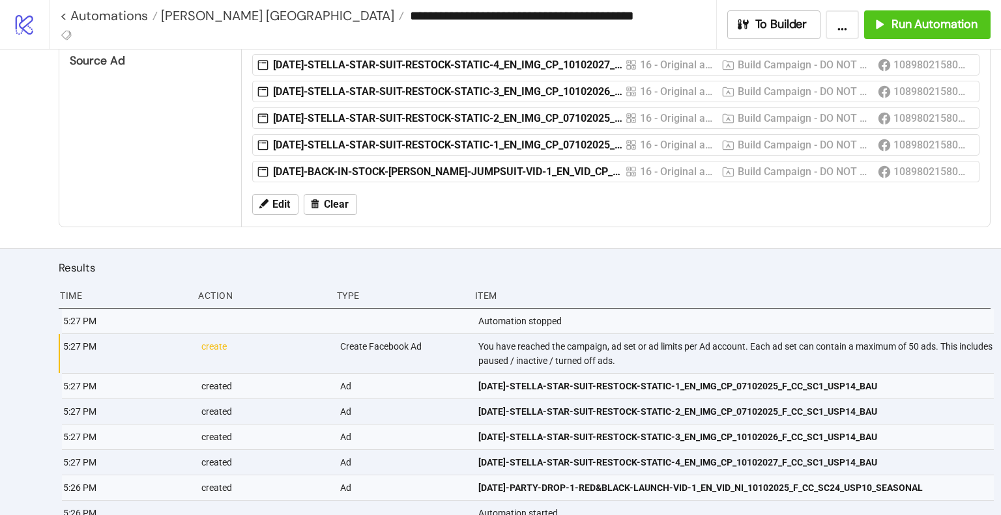
scroll to position [433, 0]
